Goal: Information Seeking & Learning: Learn about a topic

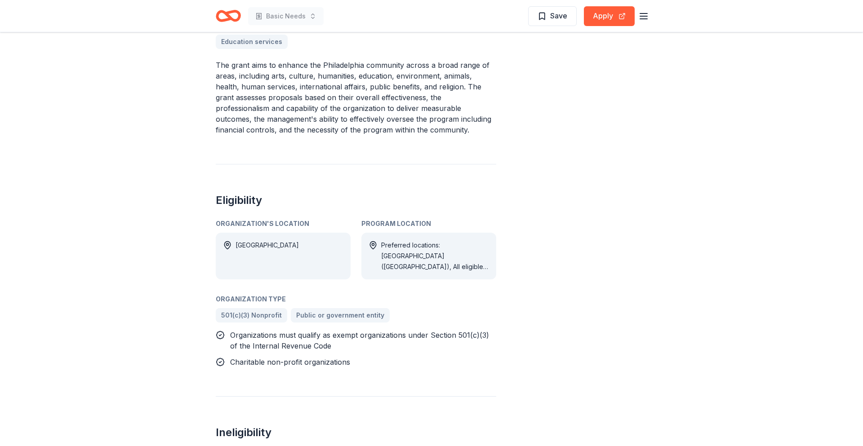
scroll to position [317, 0]
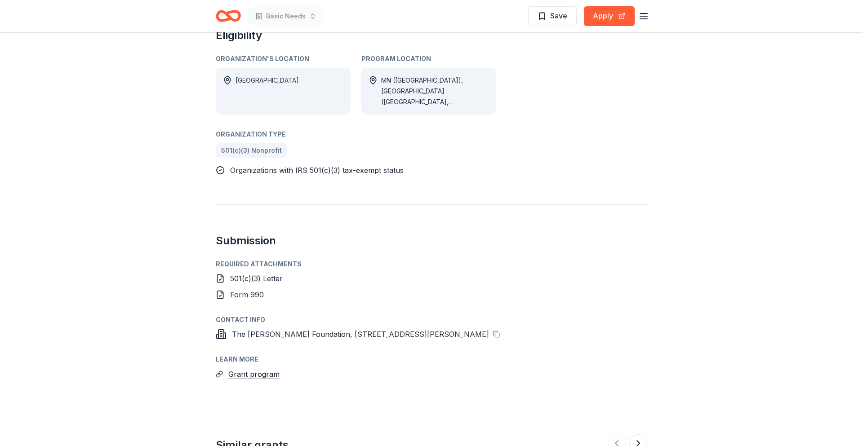
scroll to position [513, 0]
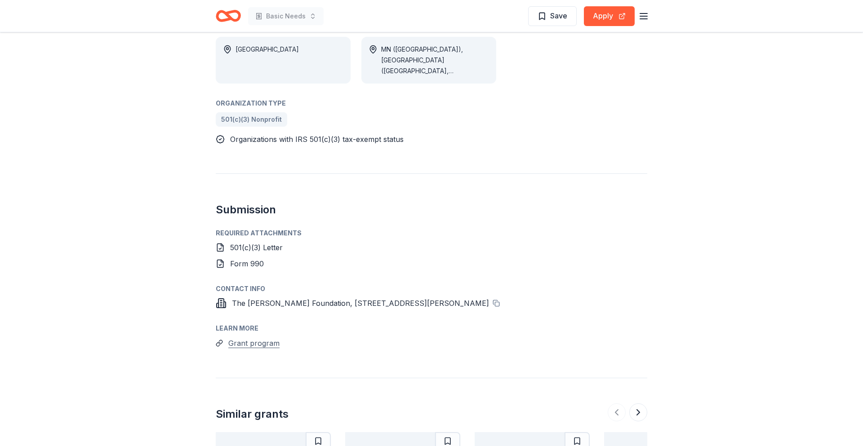
click at [239, 337] on button "Grant program" at bounding box center [253, 343] width 51 height 12
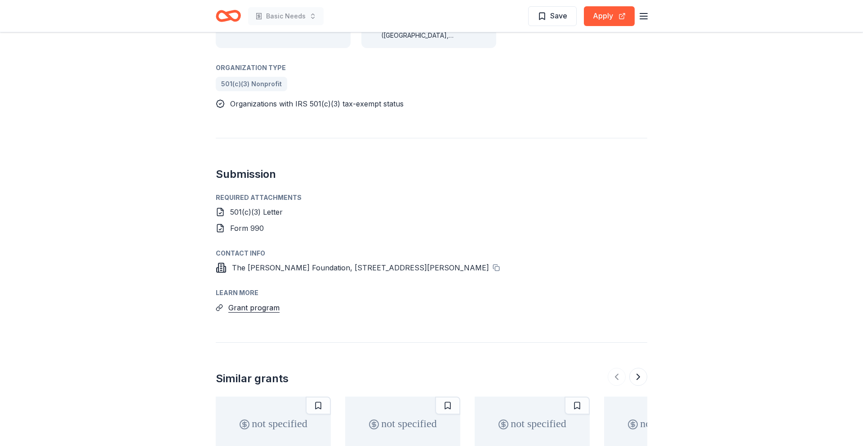
scroll to position [552, 0]
